Goal: Use online tool/utility: Utilize a website feature to perform a specific function

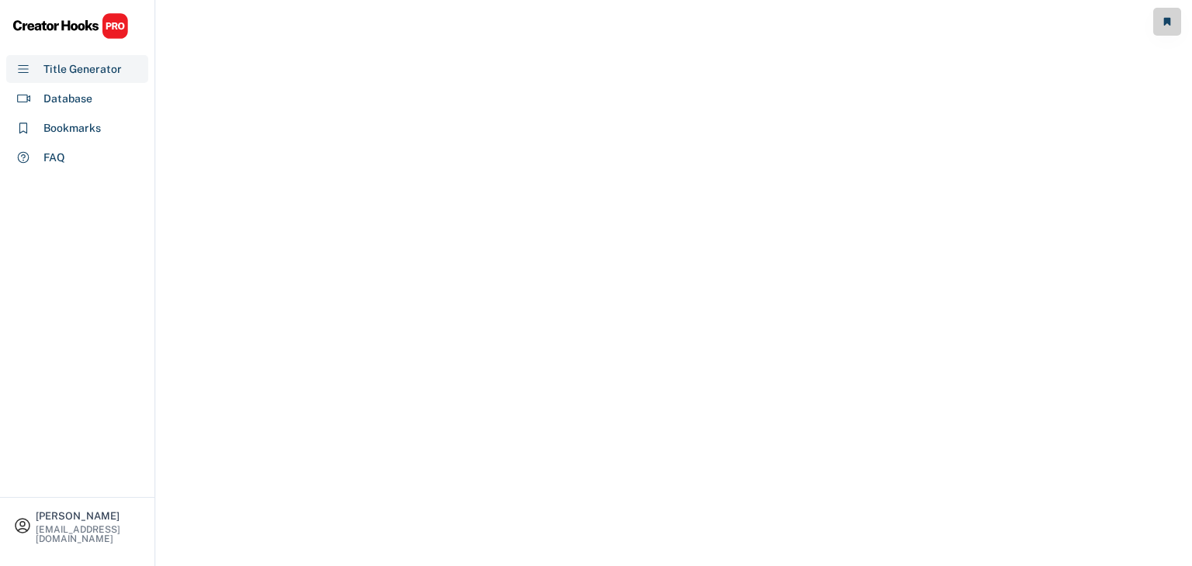
select select "**********"
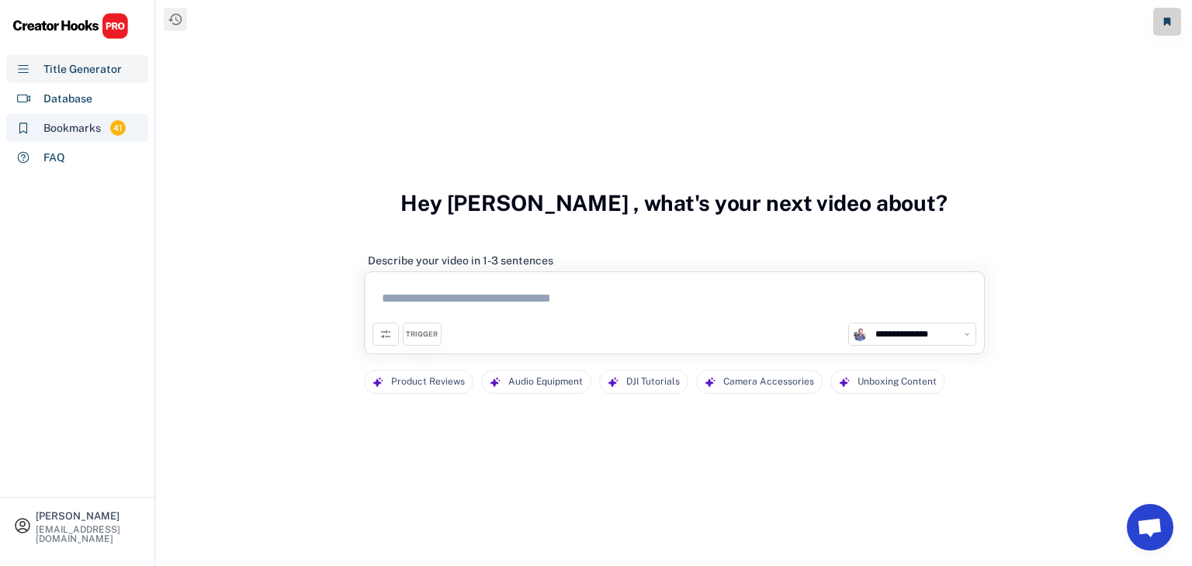
click at [85, 128] on div "Bookmarks" at bounding box center [71, 128] width 57 height 16
select select "******"
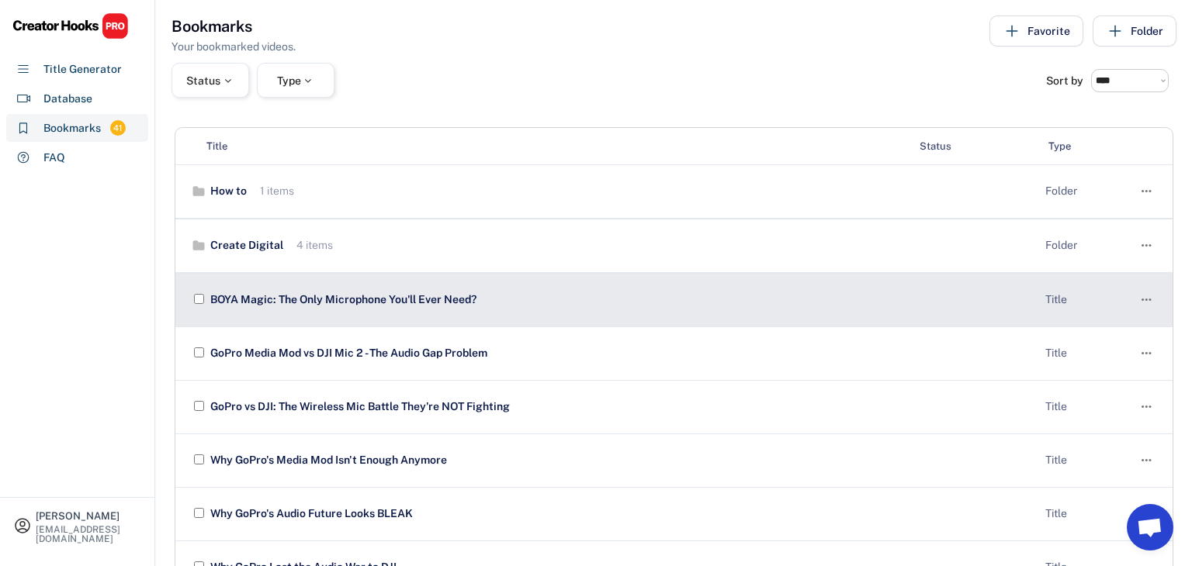
click at [1118, 297] on div "Title" at bounding box center [1084, 301] width 78 height 16
click at [399, 296] on div "BOYA Magic: The Only Microphone You'll Ever Need?" at bounding box center [619, 301] width 826 height 16
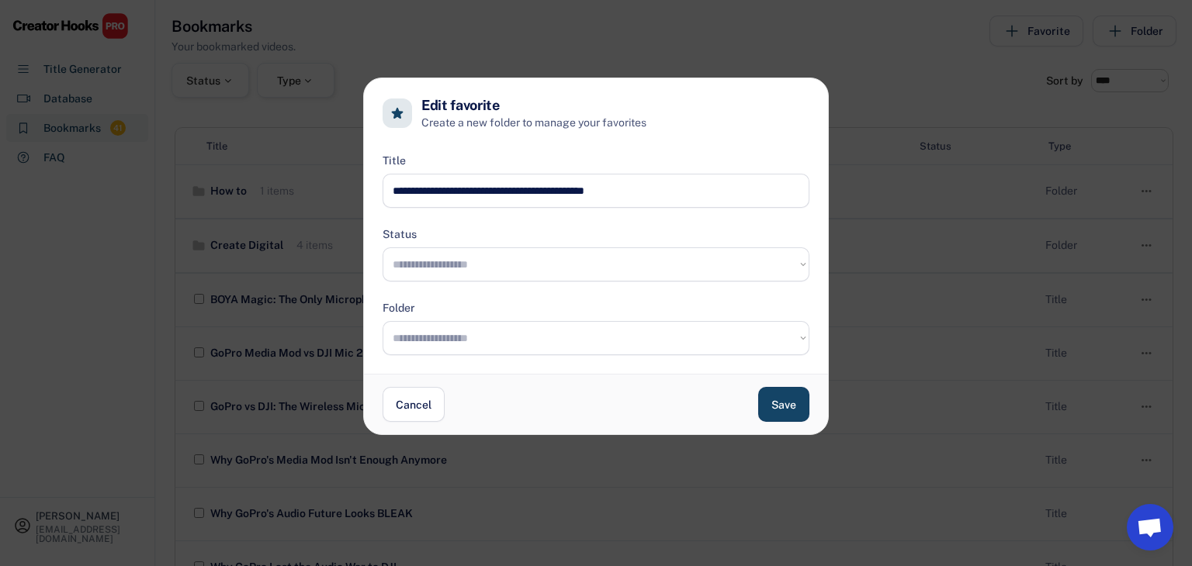
click at [528, 192] on input "input" at bounding box center [596, 191] width 427 height 34
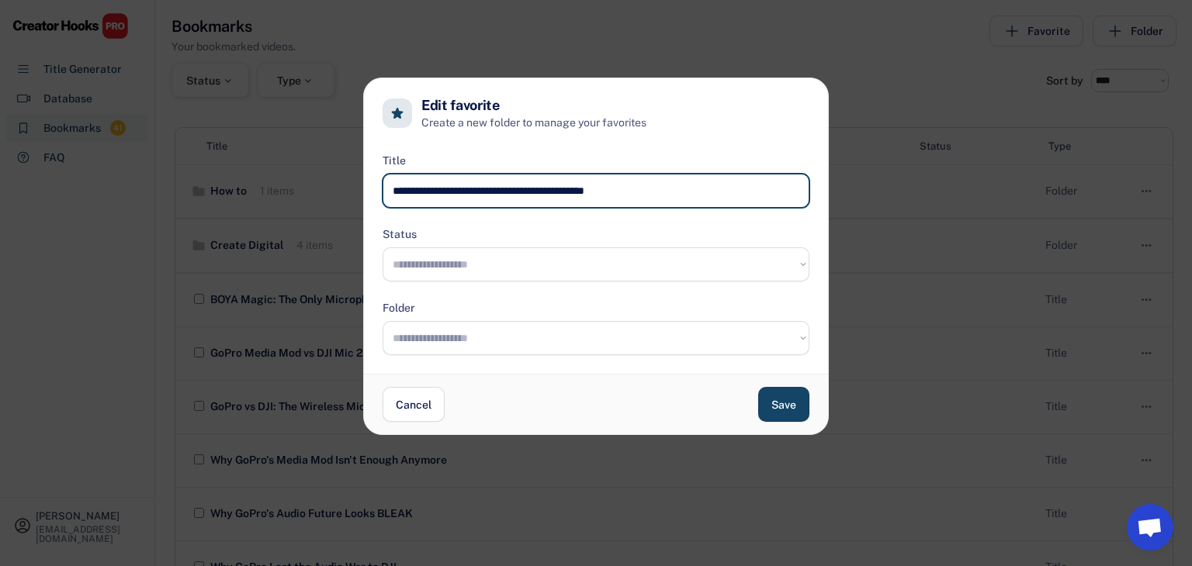
click at [528, 192] on input "input" at bounding box center [596, 191] width 427 height 34
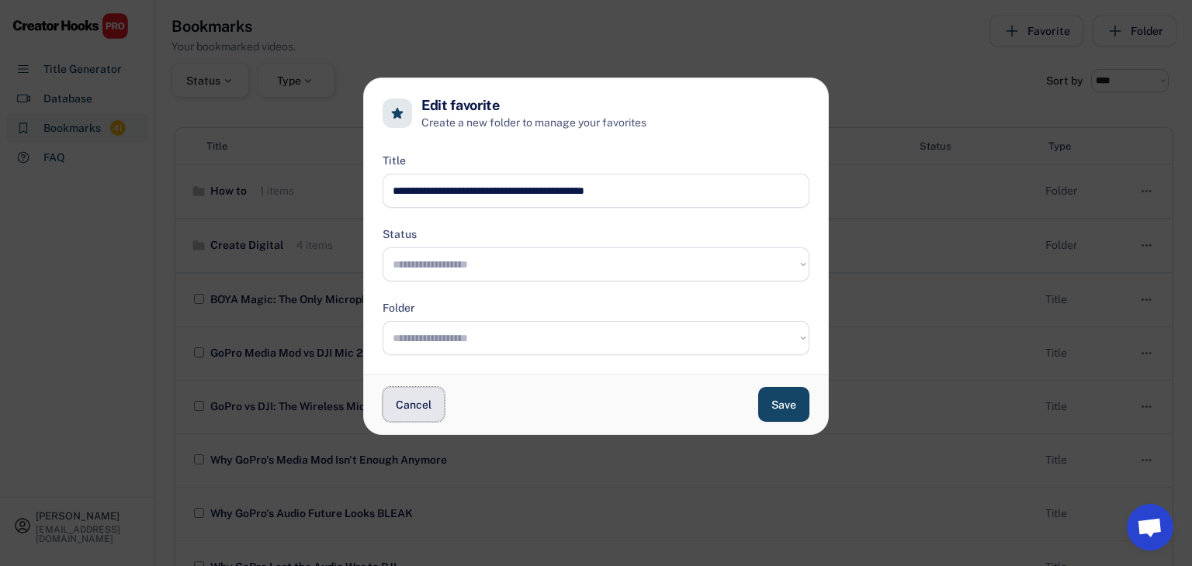
click at [417, 413] on button "Cancel" at bounding box center [414, 404] width 62 height 35
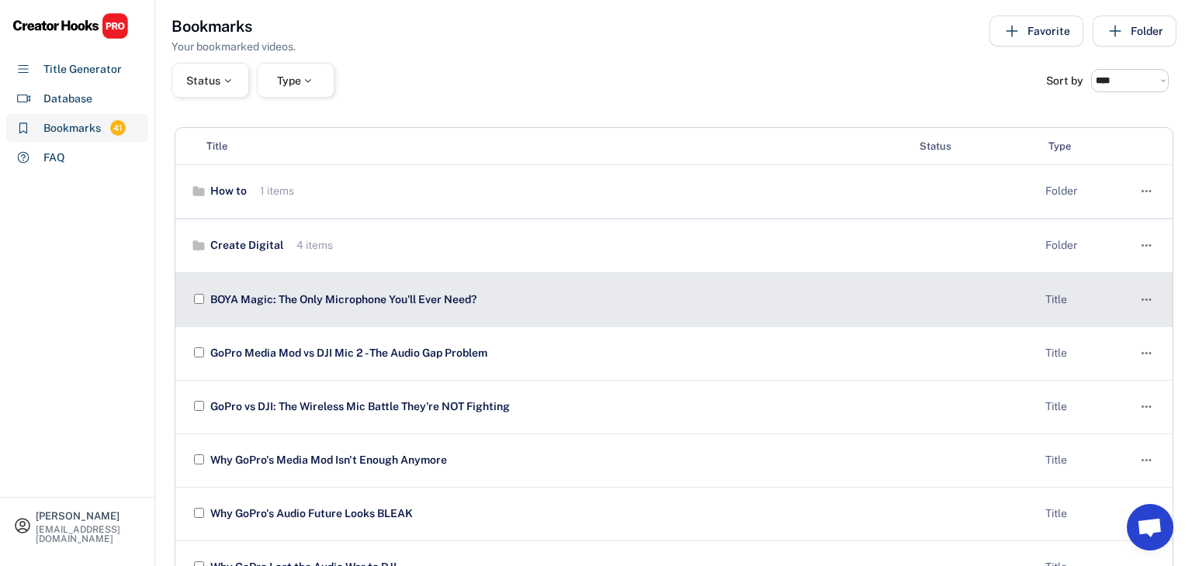
click at [362, 297] on div "BOYA Magic: The Only Microphone You'll Ever Need?" at bounding box center [619, 301] width 826 height 16
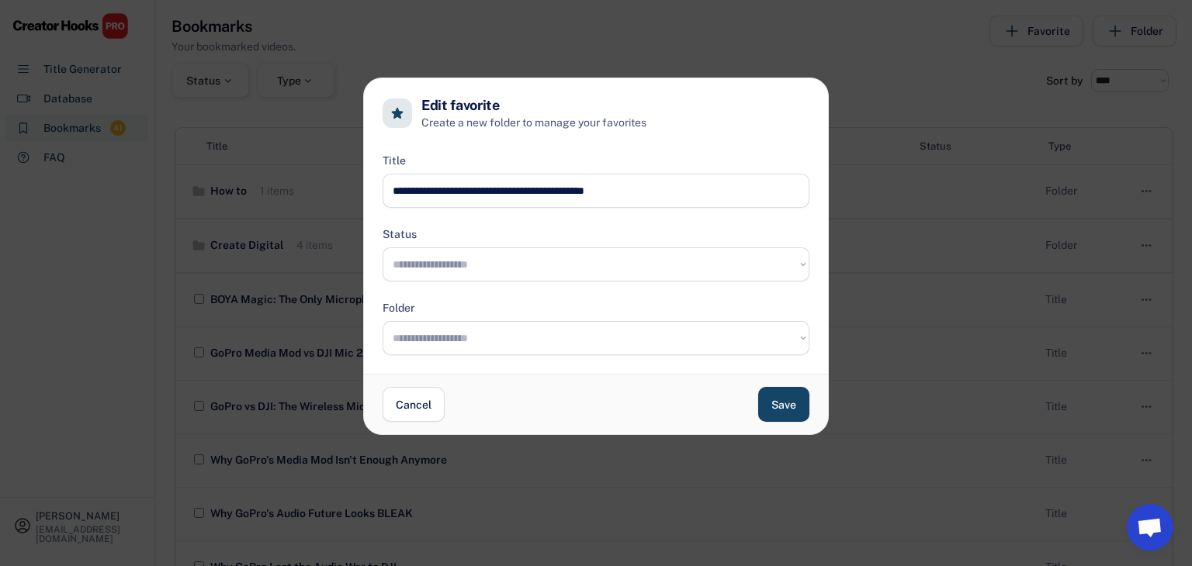
click at [518, 182] on input "input" at bounding box center [596, 191] width 427 height 34
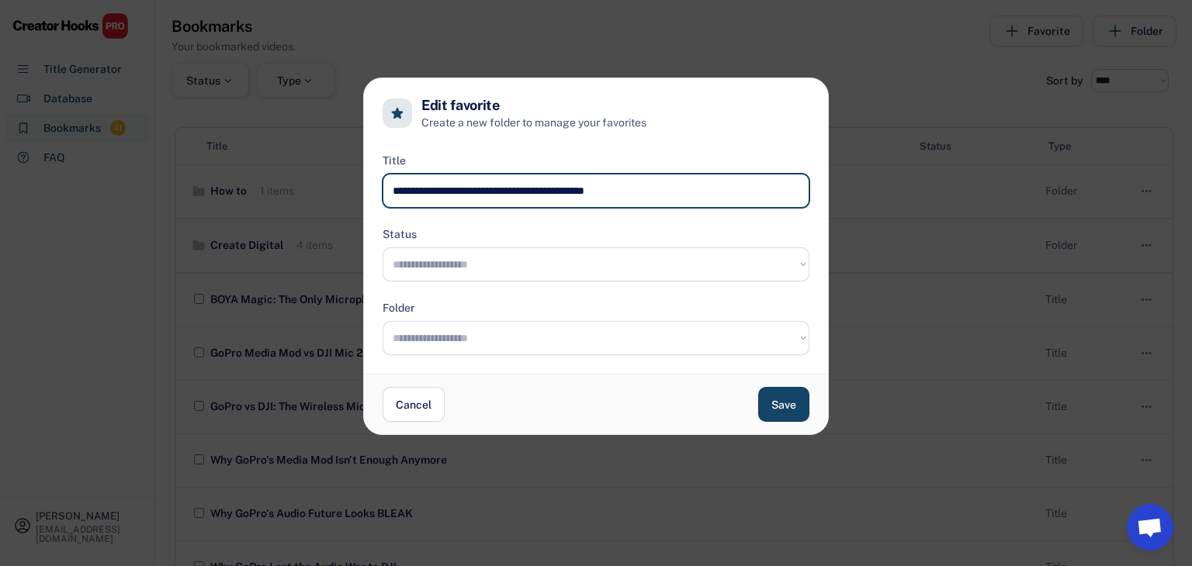
click at [518, 182] on input "input" at bounding box center [596, 191] width 427 height 34
click at [790, 403] on button "Save" at bounding box center [783, 404] width 51 height 35
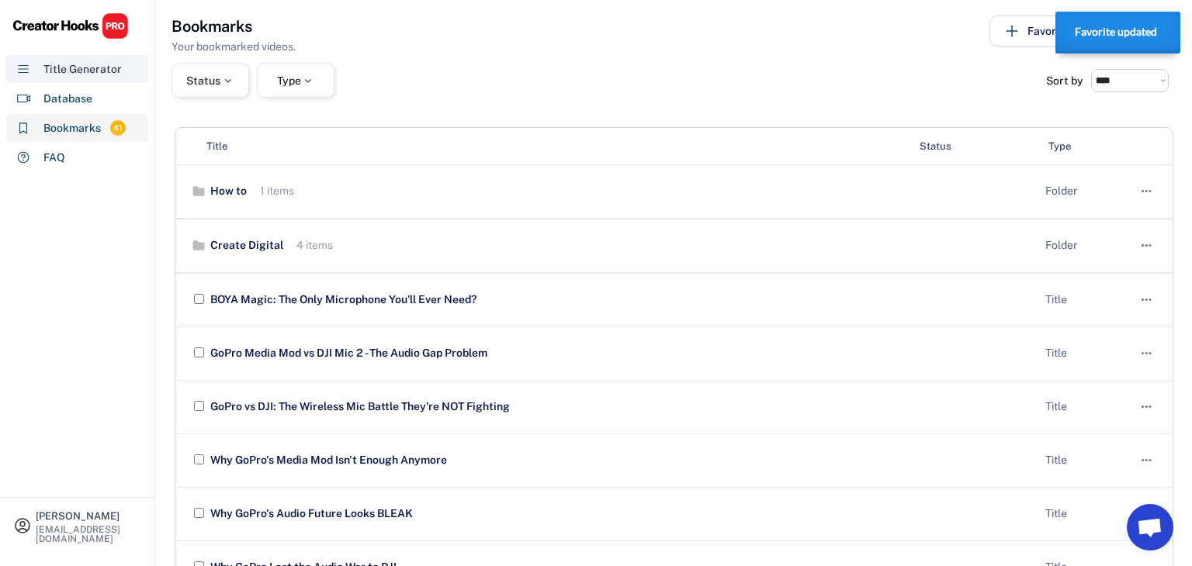
click at [62, 76] on div "Title Generator" at bounding box center [82, 69] width 78 height 16
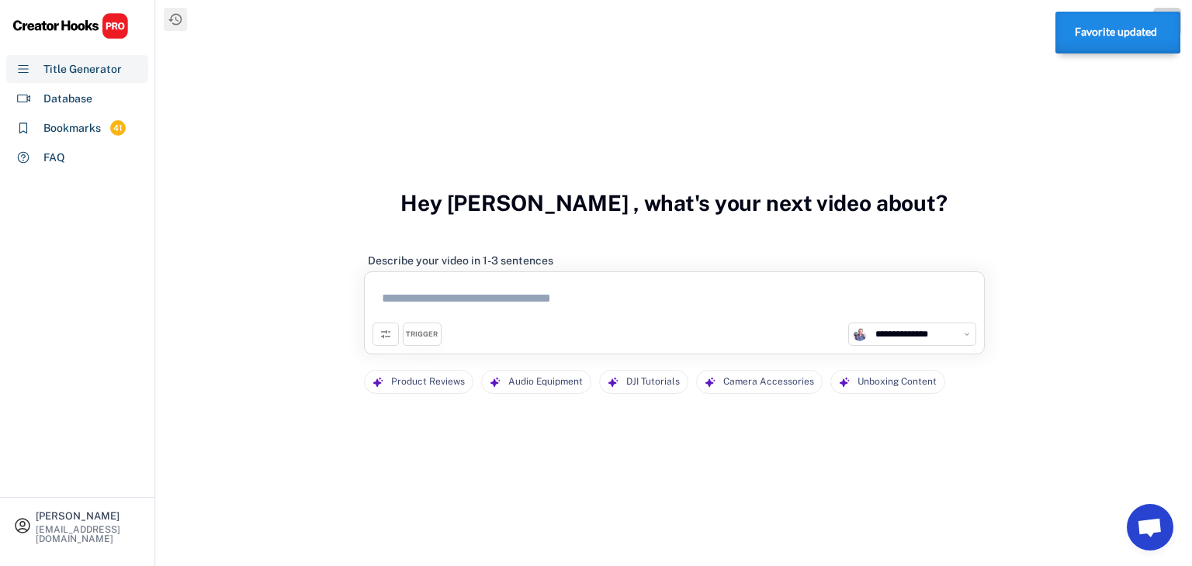
click at [483, 308] on textarea at bounding box center [674, 301] width 604 height 43
paste textarea "**********"
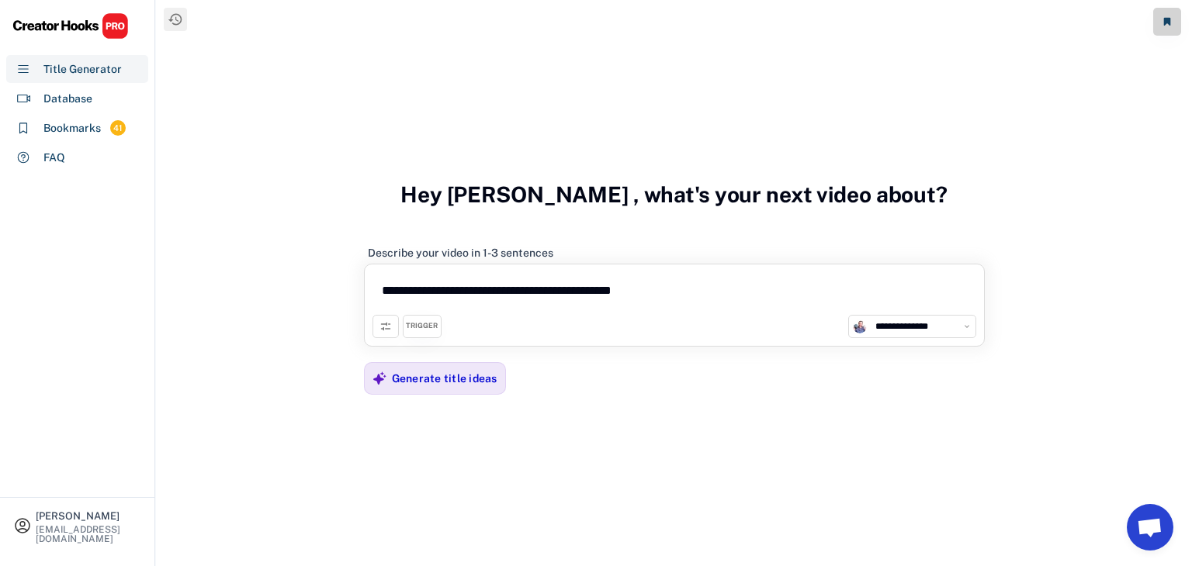
type textarea "**********"
click at [424, 327] on div "TRIGGER" at bounding box center [422, 326] width 32 height 10
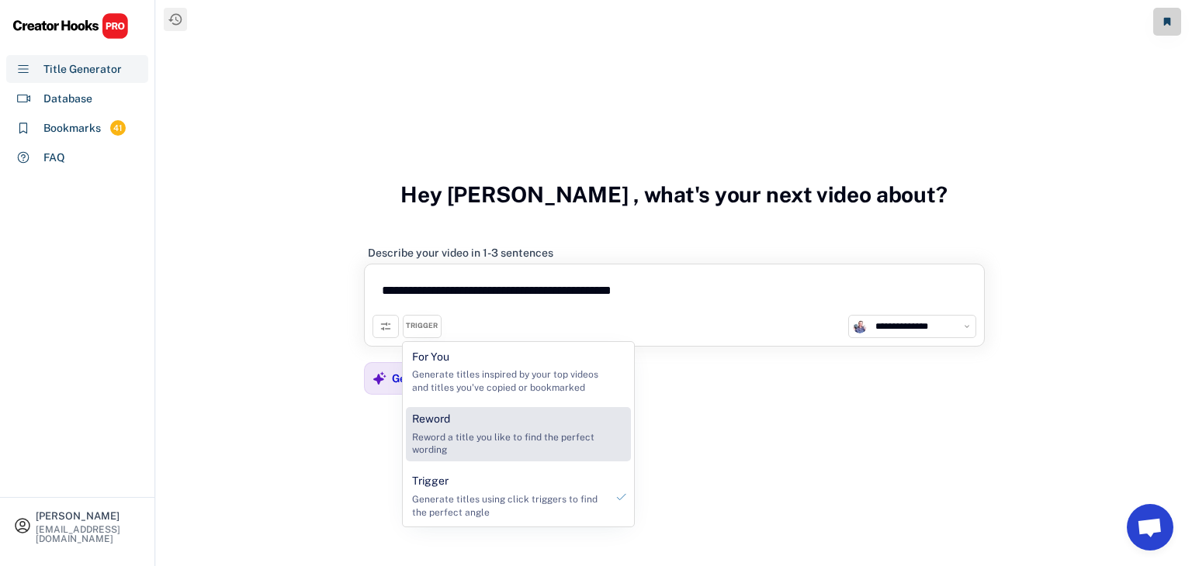
click at [465, 435] on div "Reword a title you like to find the perfect wording" at bounding box center [508, 444] width 193 height 26
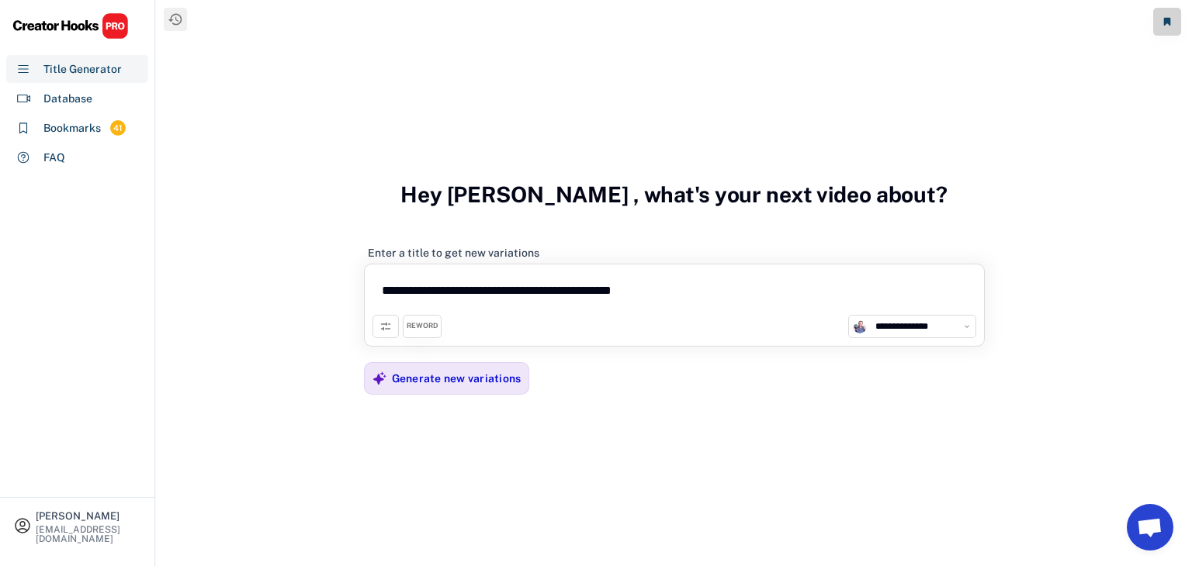
click at [380, 337] on button at bounding box center [385, 326] width 26 height 23
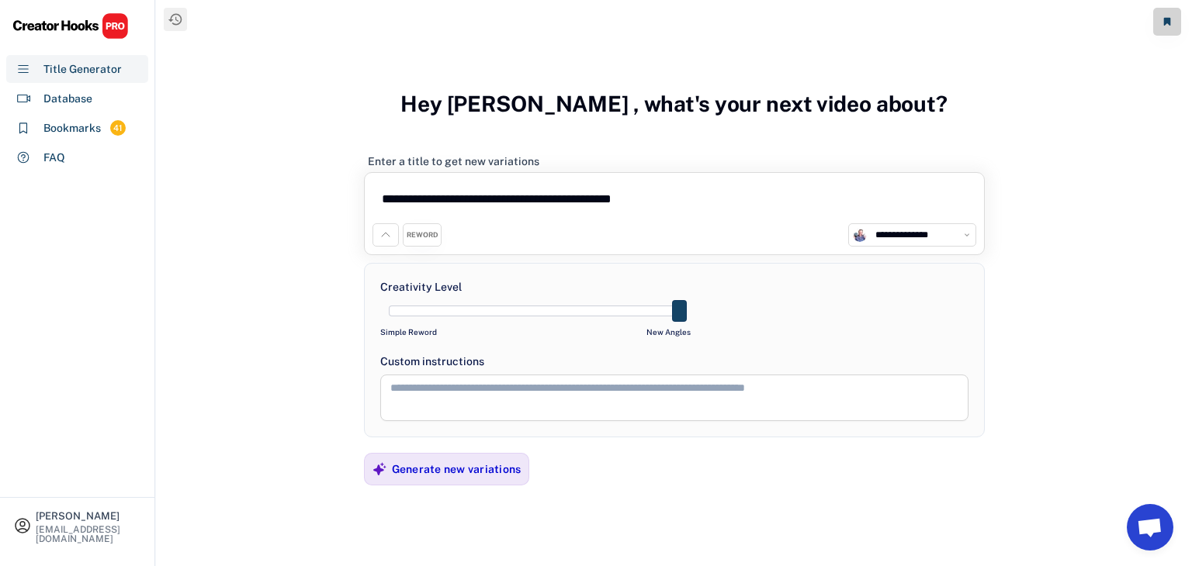
drag, startPoint x: 564, startPoint y: 315, endPoint x: 711, endPoint y: 325, distance: 147.0
click at [711, 325] on div "Creativity Level Simple Reword New Angles Custom instructions" at bounding box center [674, 350] width 621 height 175
drag, startPoint x: 674, startPoint y: 317, endPoint x: 585, endPoint y: 309, distance: 88.8
click at [585, 309] on div at bounding box center [535, 311] width 293 height 11
click at [464, 465] on div "Generate new variations" at bounding box center [457, 469] width 130 height 14
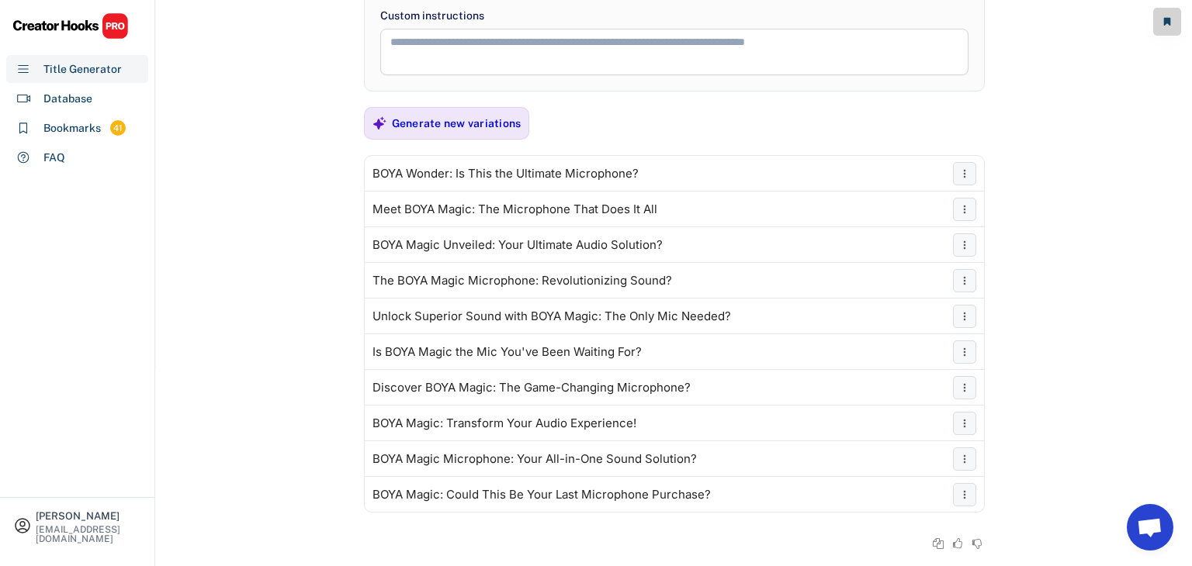
scroll to position [226, 0]
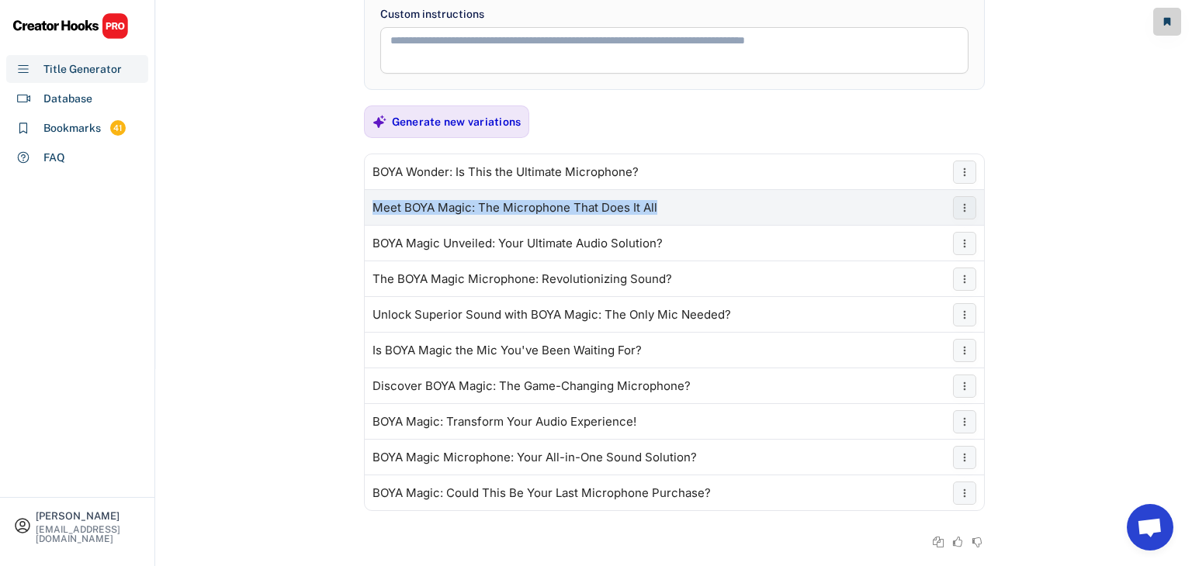
drag, startPoint x: 663, startPoint y: 206, endPoint x: 373, endPoint y: 199, distance: 289.5
click at [373, 199] on div "Meet BOYA Magic: The Microphone That Does It All" at bounding box center [674, 207] width 619 height 31
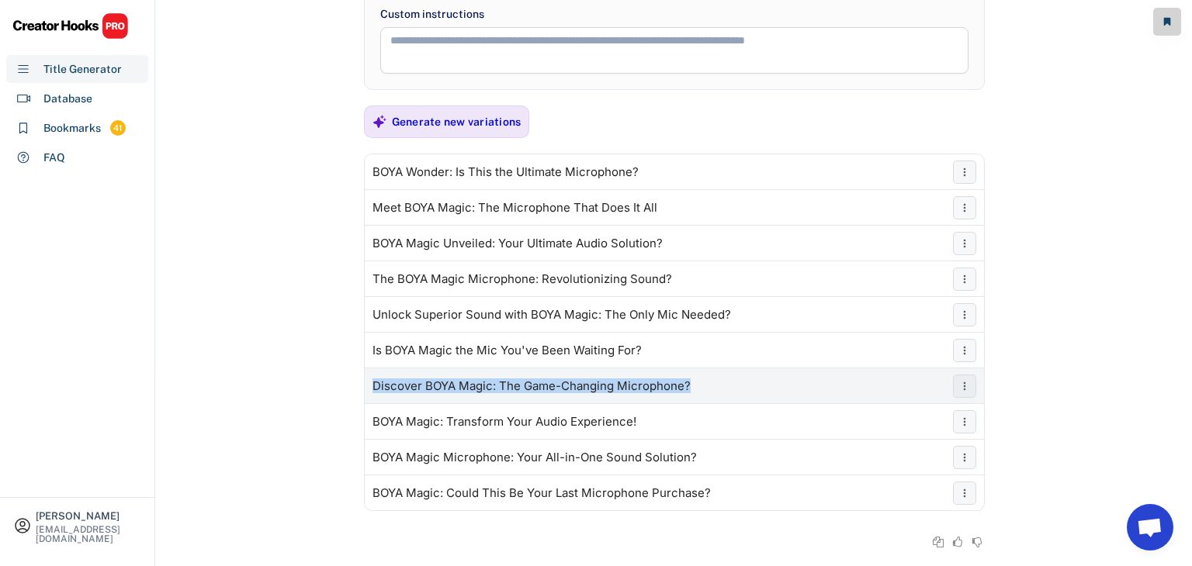
drag, startPoint x: 696, startPoint y: 388, endPoint x: 373, endPoint y: 392, distance: 322.8
click at [373, 392] on div "Discover BOYA Magic: The Game-Changing Microphone?" at bounding box center [674, 386] width 619 height 31
copy div "Discover BOYA Magic: The Game-Changing Microphone?"
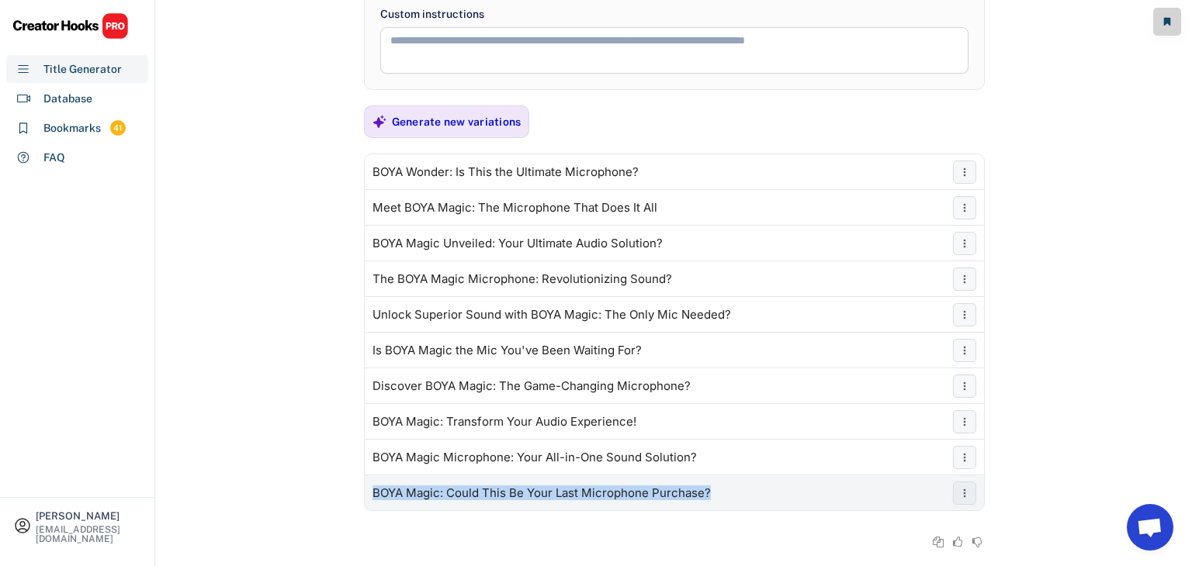
drag, startPoint x: 715, startPoint y: 497, endPoint x: 373, endPoint y: 498, distance: 342.2
click at [373, 498] on div "BOYA Magic: Could This Be Your Last Microphone Purchase?" at bounding box center [674, 493] width 619 height 31
copy div "BOYA Magic: Could This Be Your Last Microphone Purchase?"
